Goal: Task Accomplishment & Management: Manage account settings

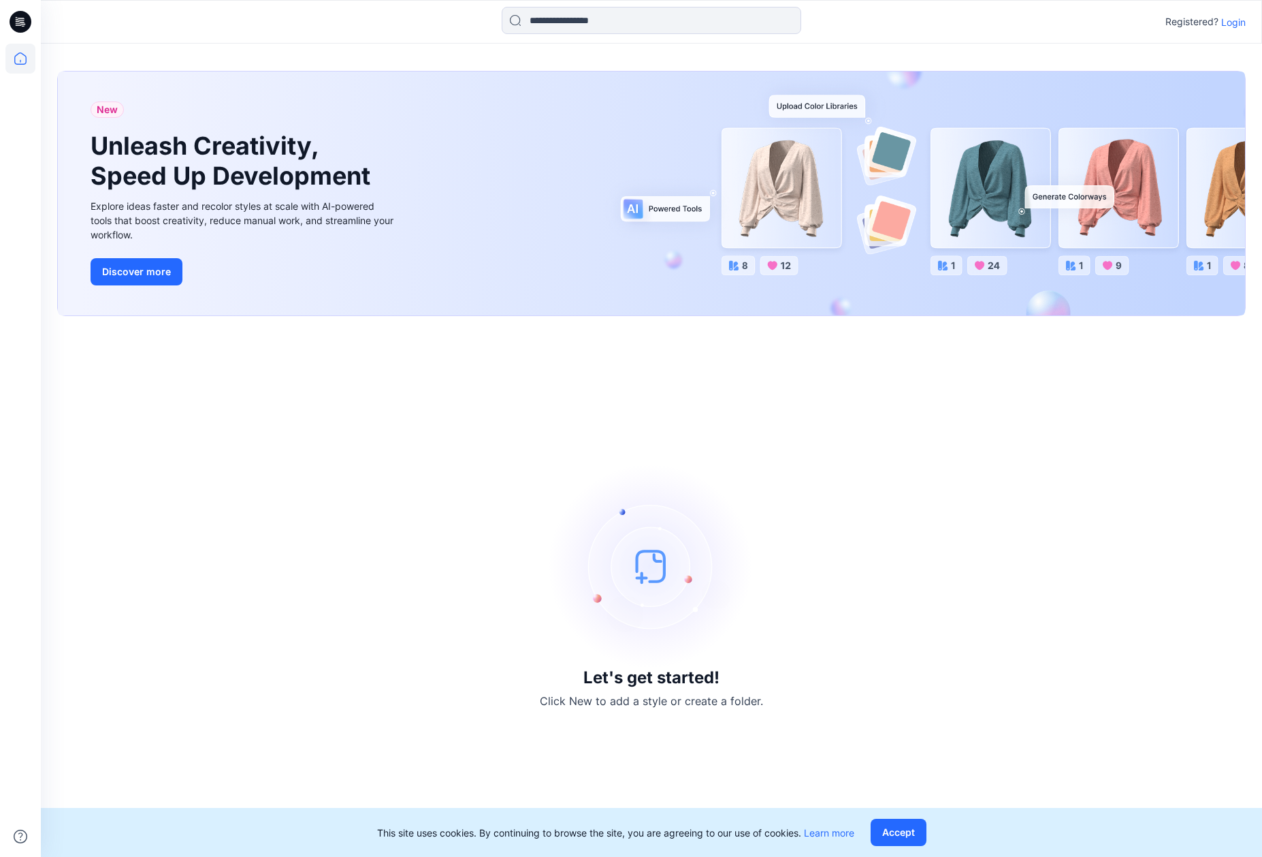
click at [1233, 25] on p "Login" at bounding box center [1233, 22] width 25 height 14
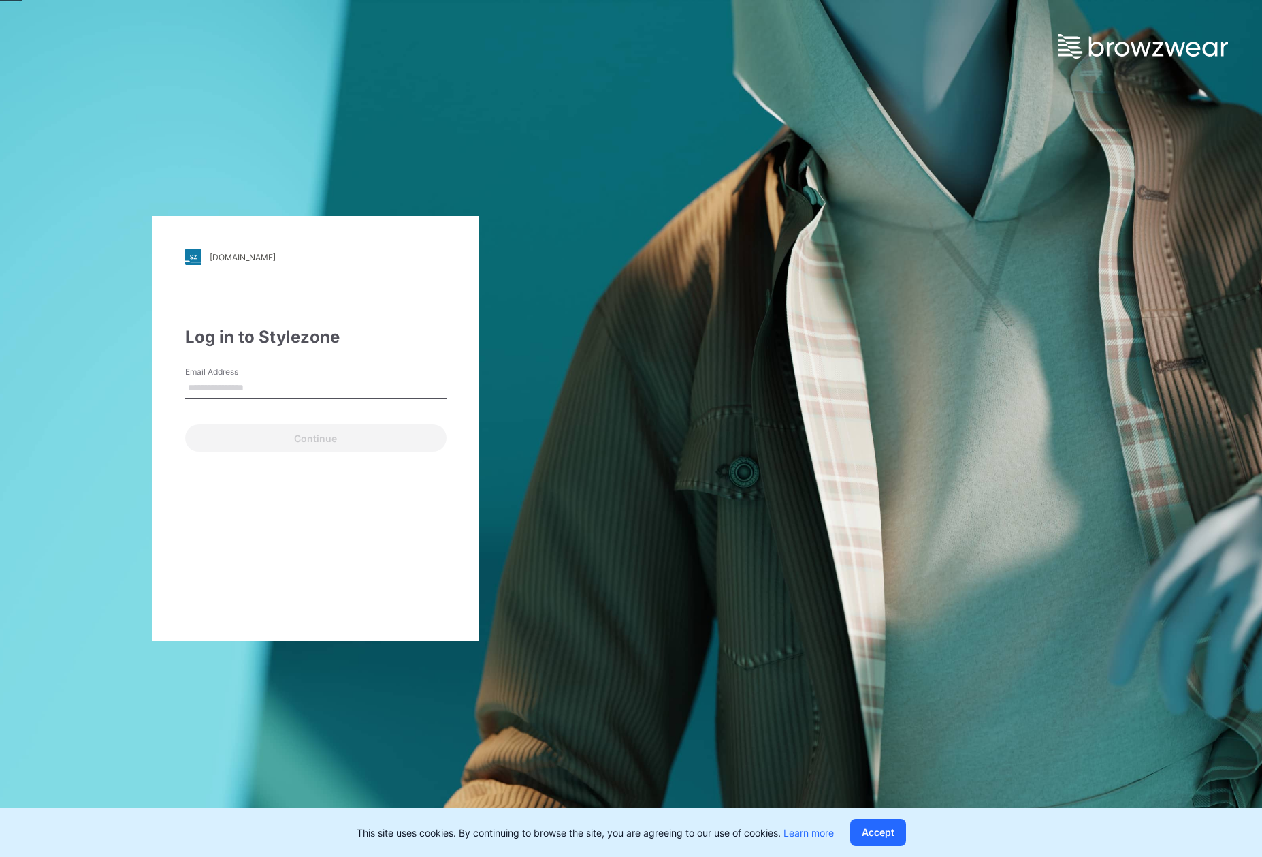
type input "**********"
click at [325, 441] on button "Continue" at bounding box center [315, 437] width 261 height 27
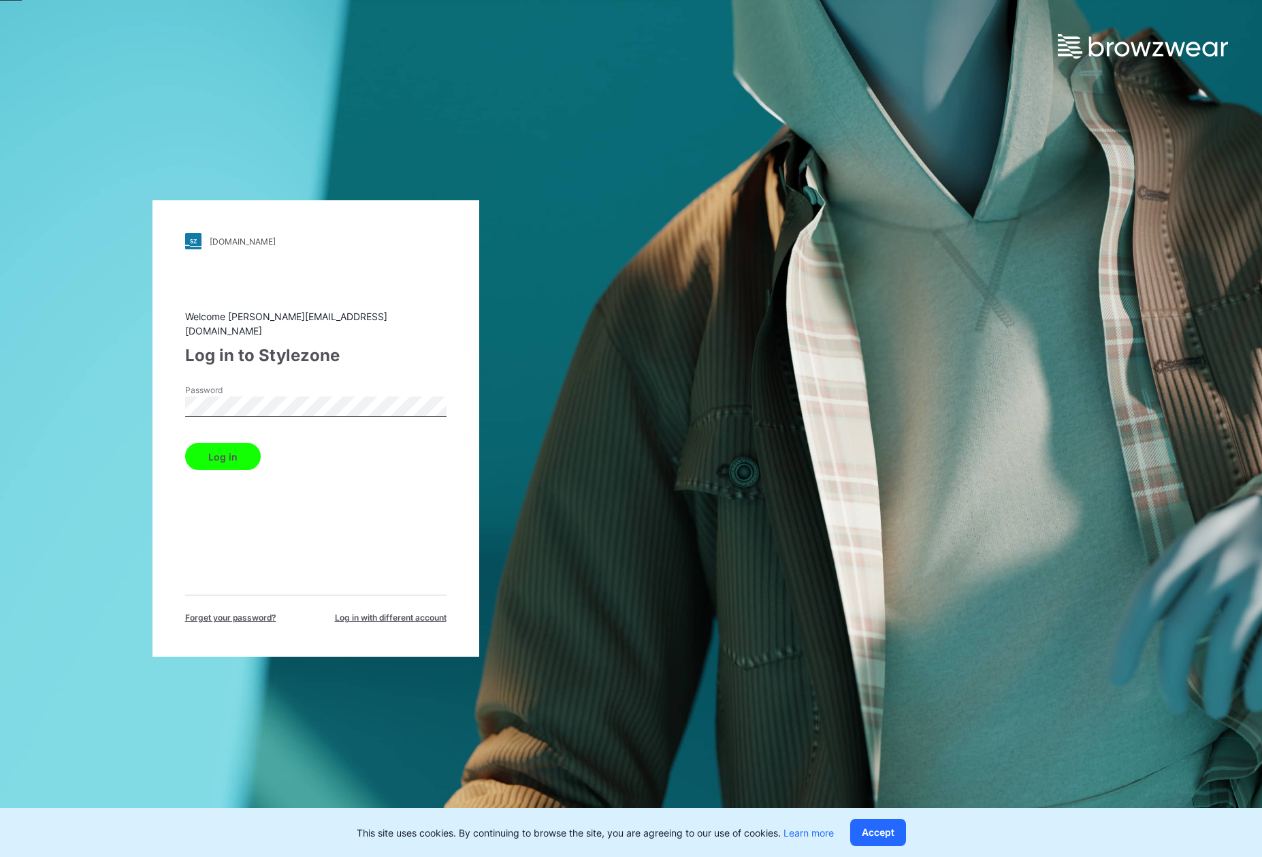
click at [236, 446] on button "Log in" at bounding box center [223, 456] width 76 height 27
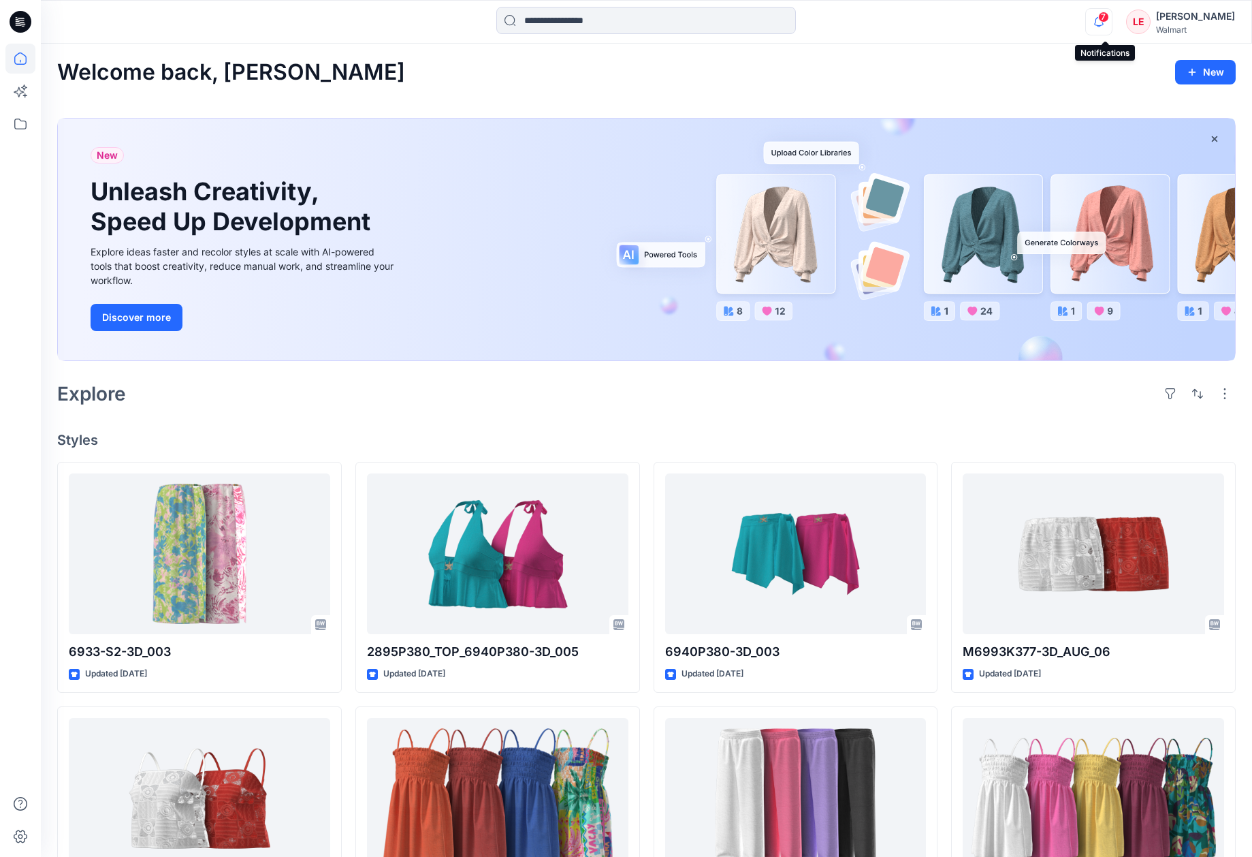
click at [1109, 21] on span "7" at bounding box center [1103, 17] width 11 height 11
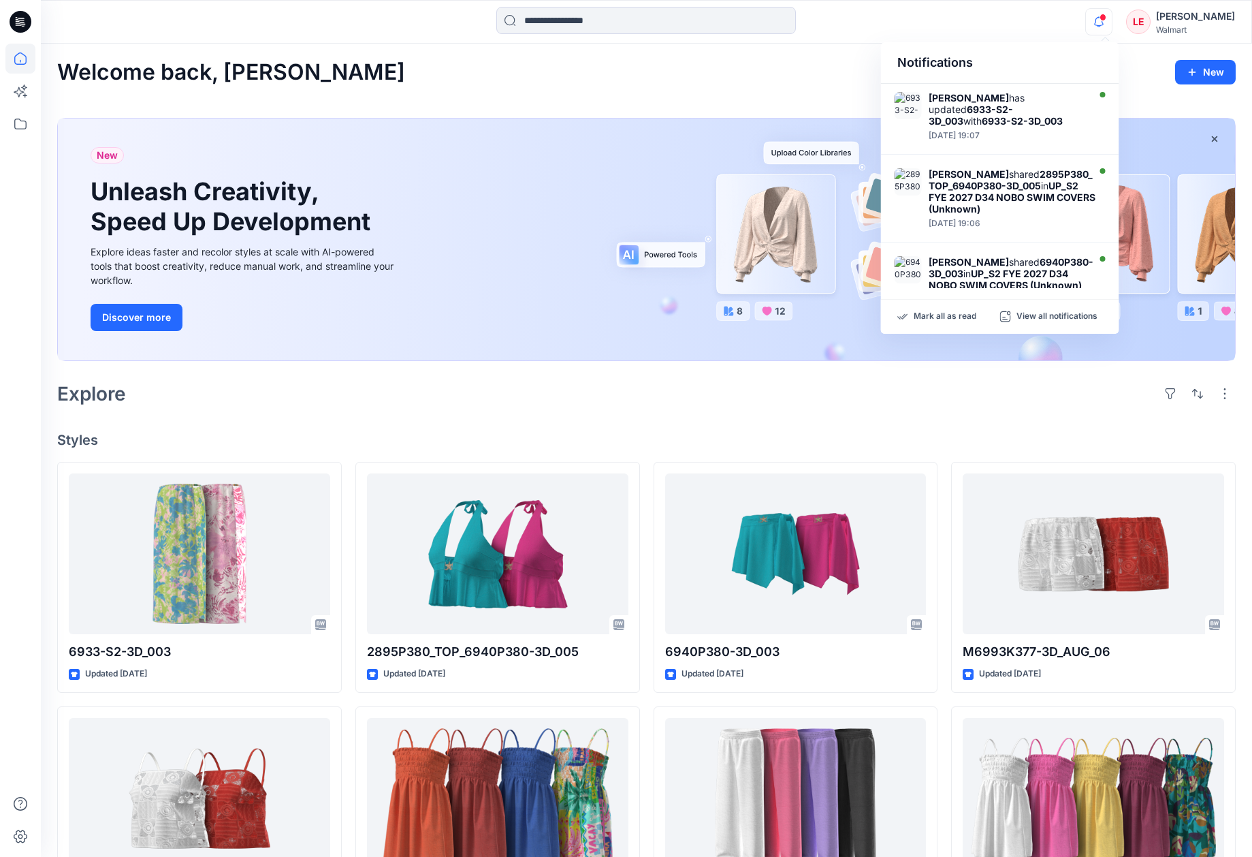
drag, startPoint x: 355, startPoint y: 60, endPoint x: 349, endPoint y: 61, distance: 6.8
click at [355, 61] on div "Welcome back, [PERSON_NAME]" at bounding box center [646, 72] width 1179 height 25
